Goal: Use online tool/utility: Utilize a website feature to perform a specific function

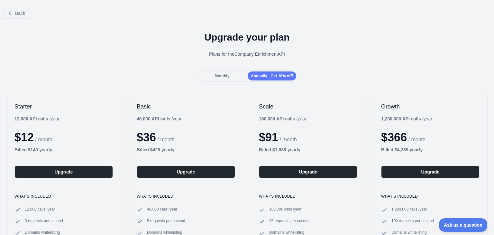
click at [224, 75] on span "Monthly" at bounding box center [222, 76] width 15 height 5
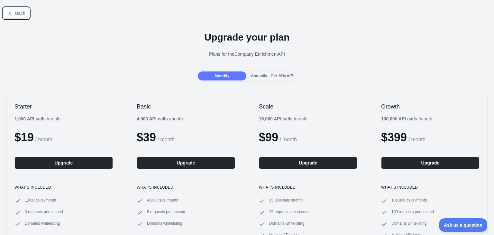
click at [16, 11] on span "Back" at bounding box center [20, 13] width 10 height 5
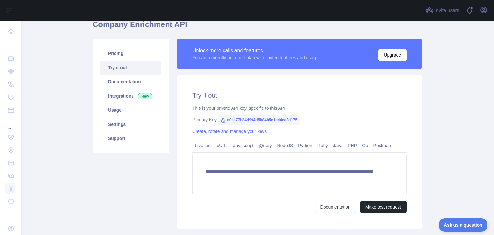
scroll to position [30, 0]
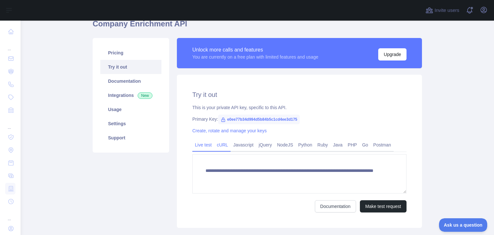
click at [218, 142] on link "cURL" at bounding box center [222, 145] width 16 height 10
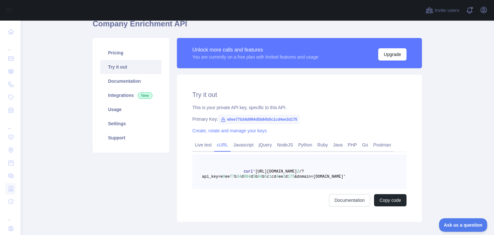
click at [218, 145] on link "cURL" at bounding box center [222, 145] width 16 height 10
click at [194, 149] on link "Live test" at bounding box center [203, 145] width 22 height 10
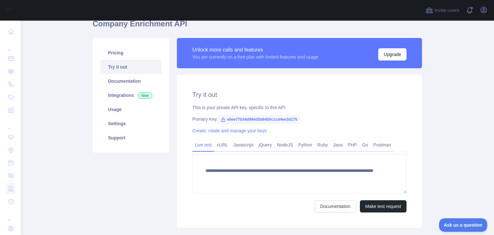
click at [200, 147] on link "Live test" at bounding box center [203, 145] width 22 height 10
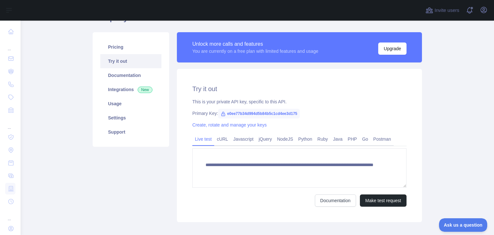
scroll to position [37, 0]
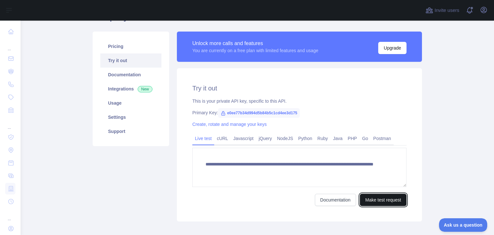
click at [373, 198] on button "Make test request" at bounding box center [383, 200] width 47 height 12
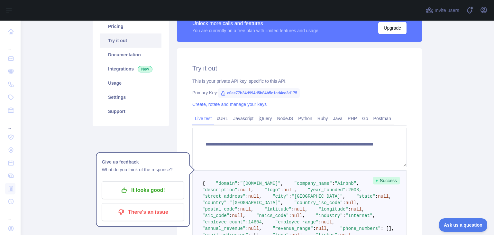
scroll to position [48, 0]
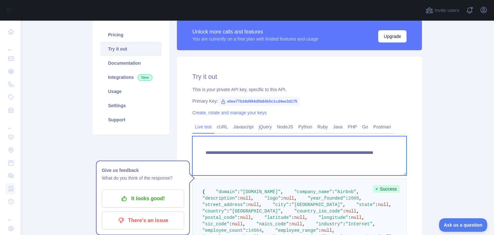
drag, startPoint x: 346, startPoint y: 158, endPoint x: 201, endPoint y: 153, distance: 144.6
click at [201, 153] on textarea "**********" at bounding box center [299, 155] width 214 height 39
